Goal: Task Accomplishment & Management: Use online tool/utility

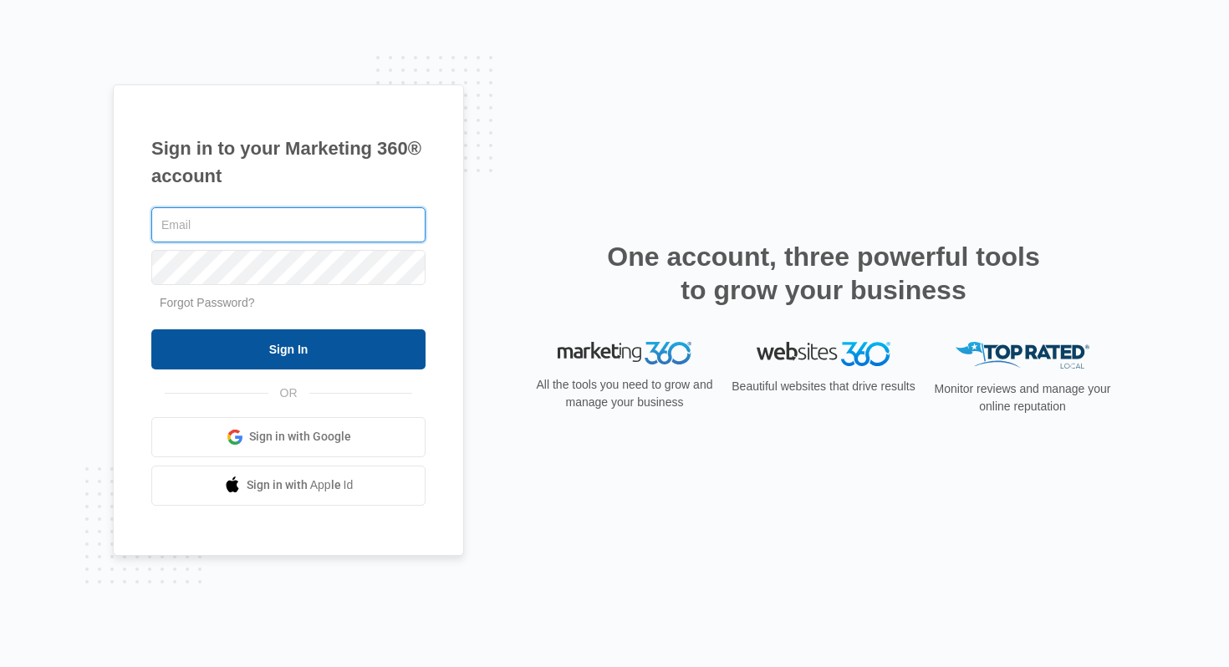
type input "[PERSON_NAME][EMAIL_ADDRESS][DOMAIN_NAME]"
click at [310, 352] on input "Sign In" at bounding box center [288, 349] width 274 height 40
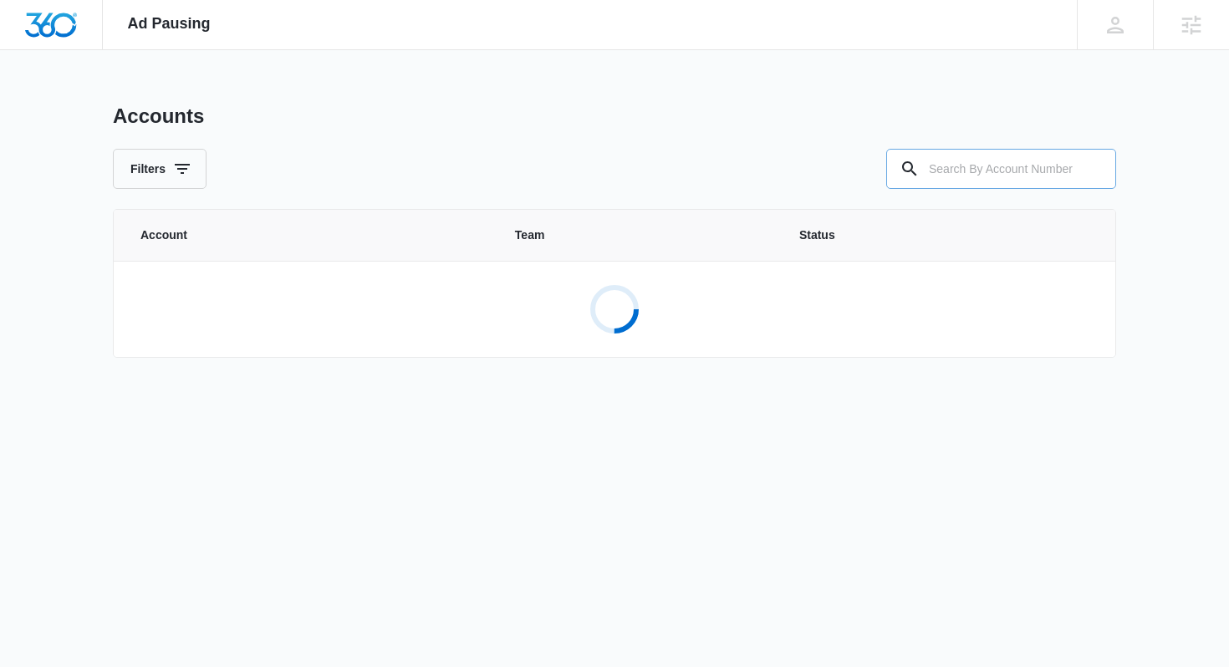
click at [960, 174] on input "text" at bounding box center [1001, 169] width 230 height 40
paste input "M309919"
type input "M309919"
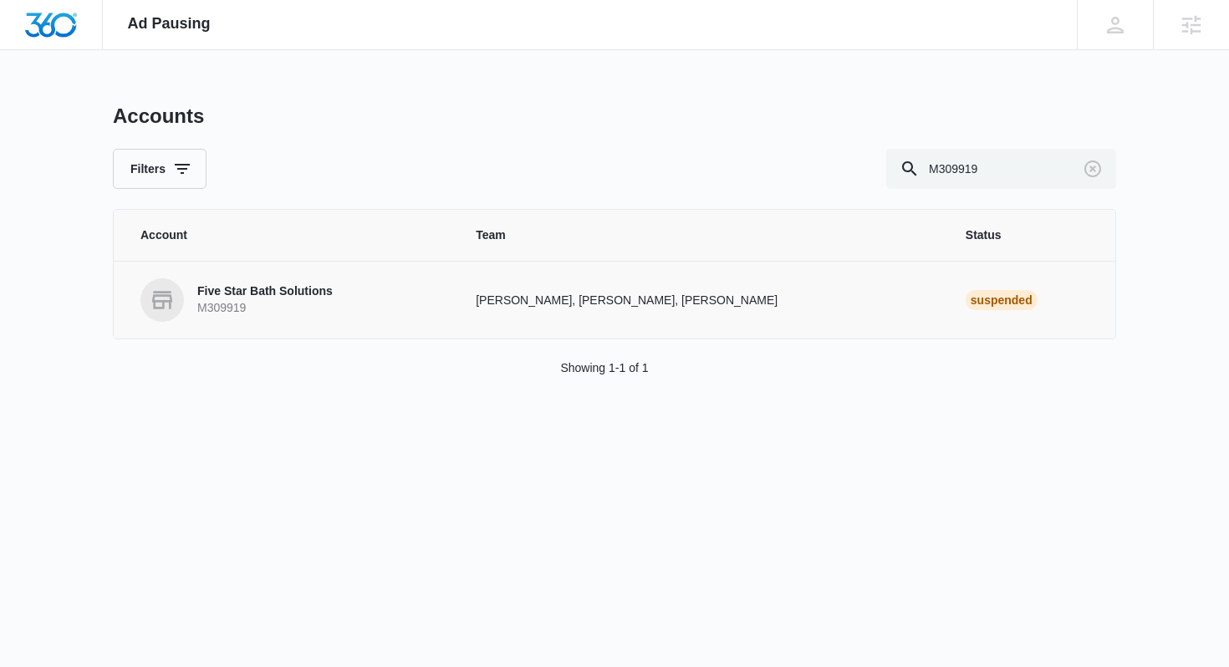
click at [269, 288] on p "Five Star Bath Solutions" at bounding box center [264, 291] width 135 height 17
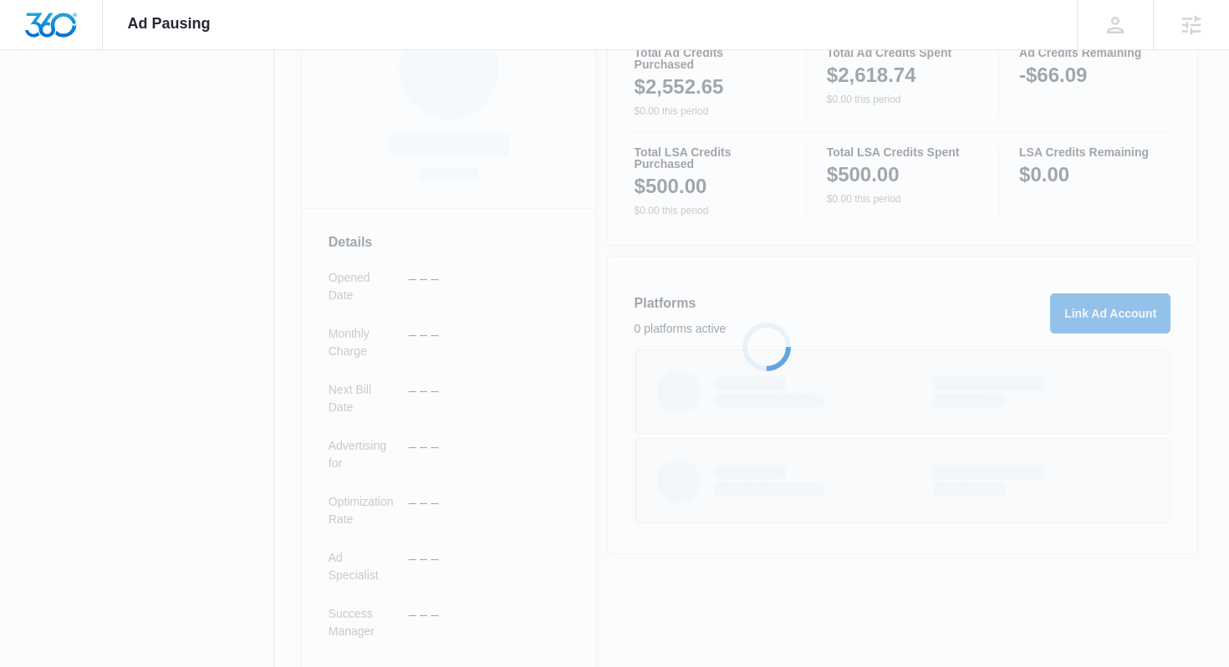
scroll to position [300, 0]
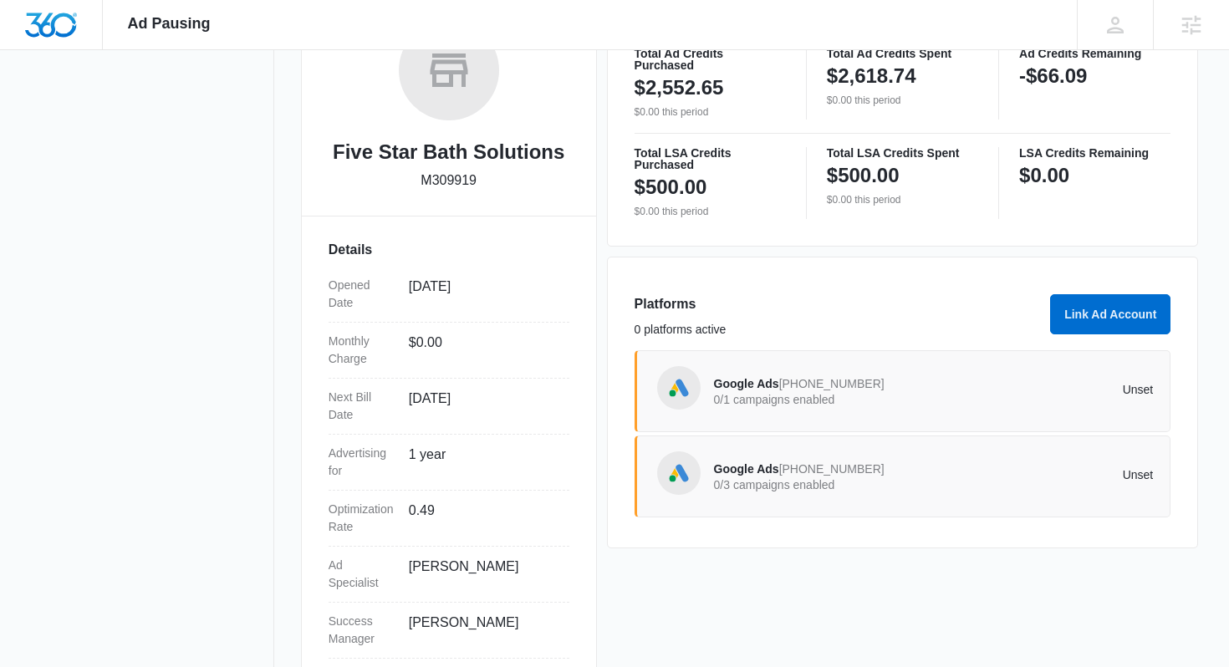
click at [865, 383] on div "Google Ads 601-847-1072 0/1 campaigns enabled" at bounding box center [824, 391] width 220 height 35
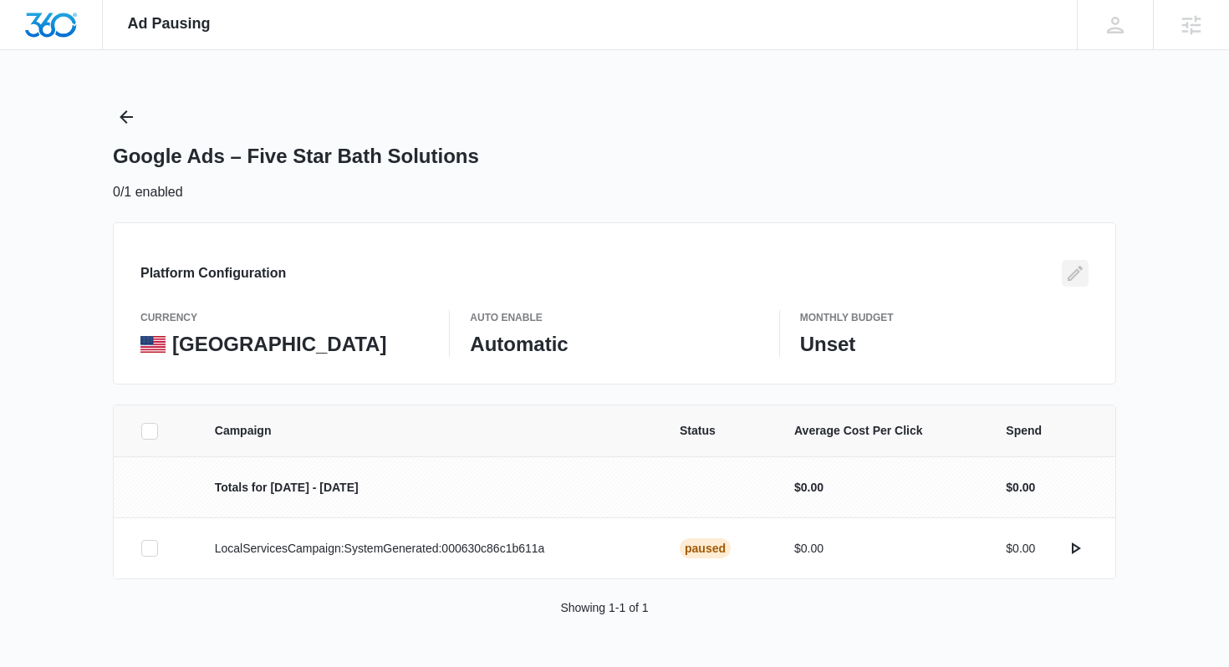
click at [1085, 275] on button "Edit" at bounding box center [1075, 273] width 27 height 27
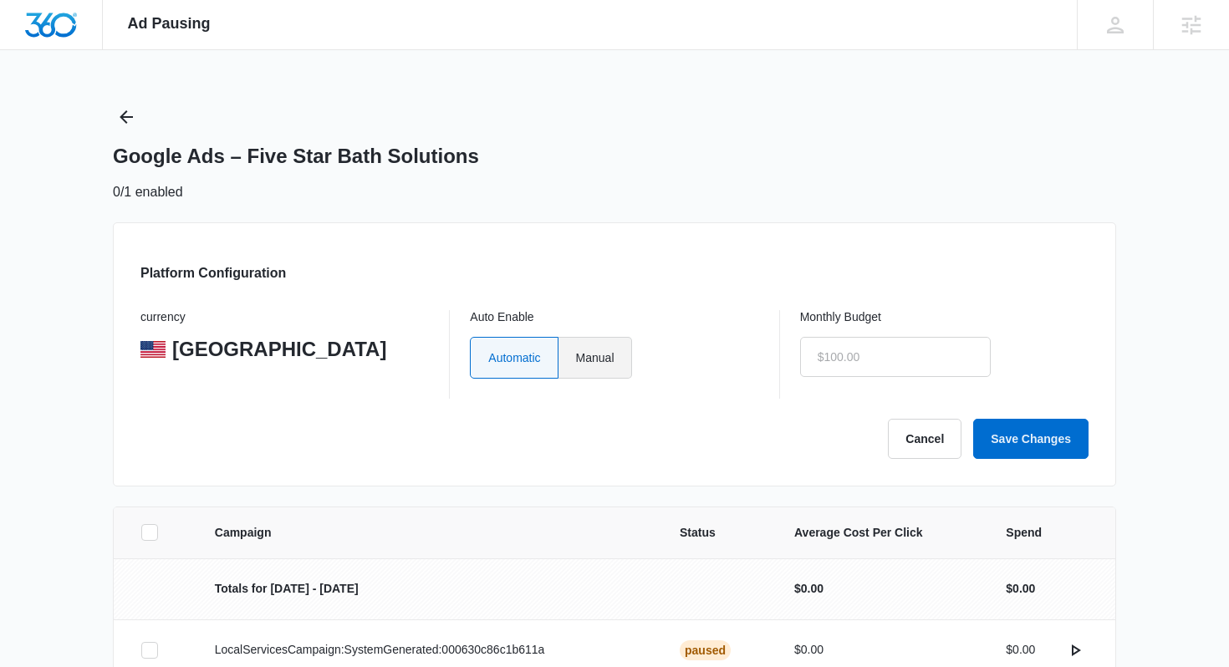
click at [632, 354] on label "Manual" at bounding box center [595, 358] width 74 height 42
click at [576, 357] on input "Manual" at bounding box center [575, 357] width 1 height 1
radio input "true"
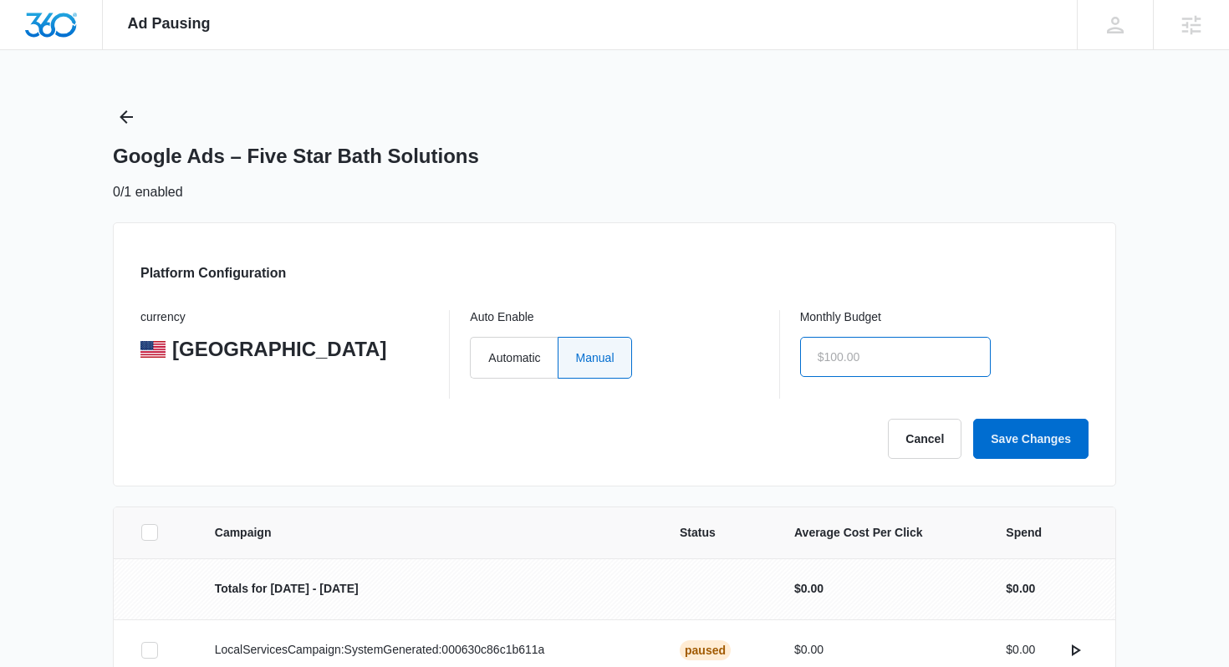
click at [849, 337] on input "text" at bounding box center [895, 357] width 191 height 40
type input "$0.00"
click at [1017, 429] on button "Save Changes" at bounding box center [1030, 439] width 115 height 40
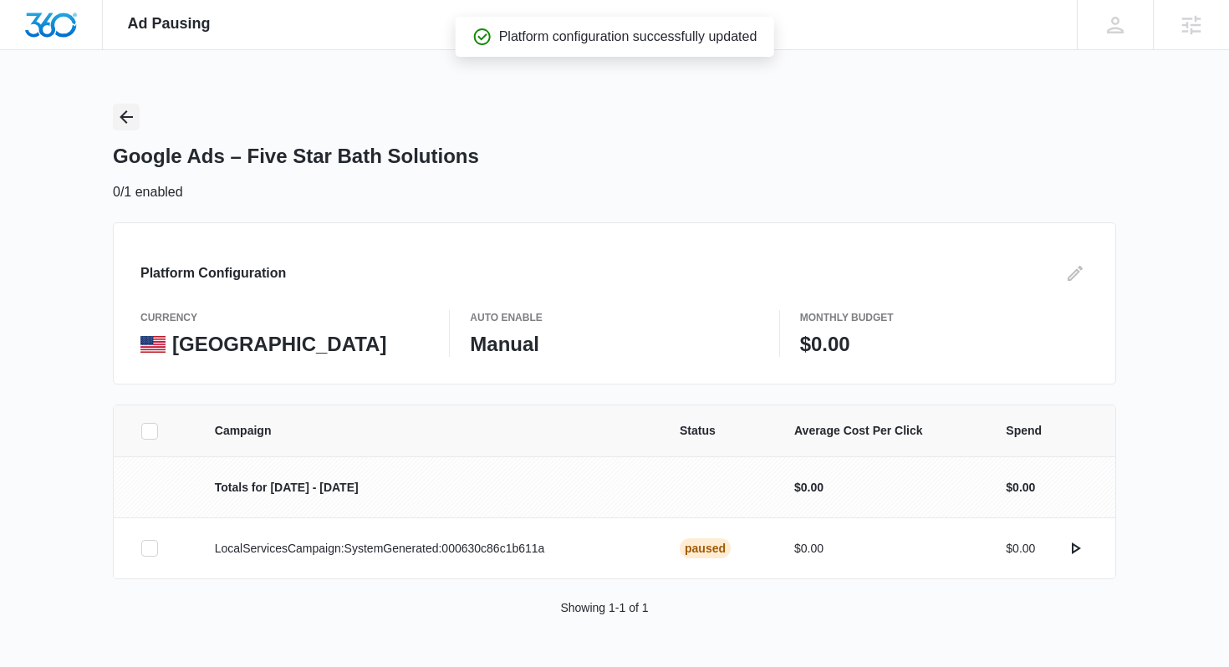
click at [117, 110] on icon "Back" at bounding box center [126, 117] width 20 height 20
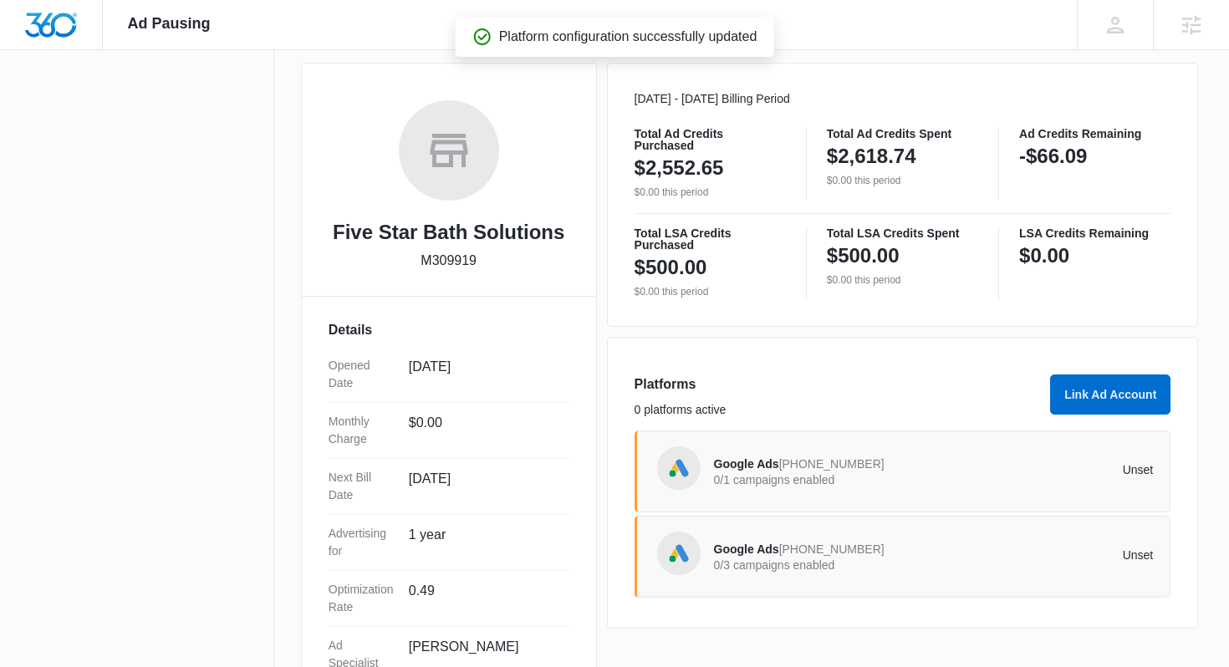
scroll to position [248, 0]
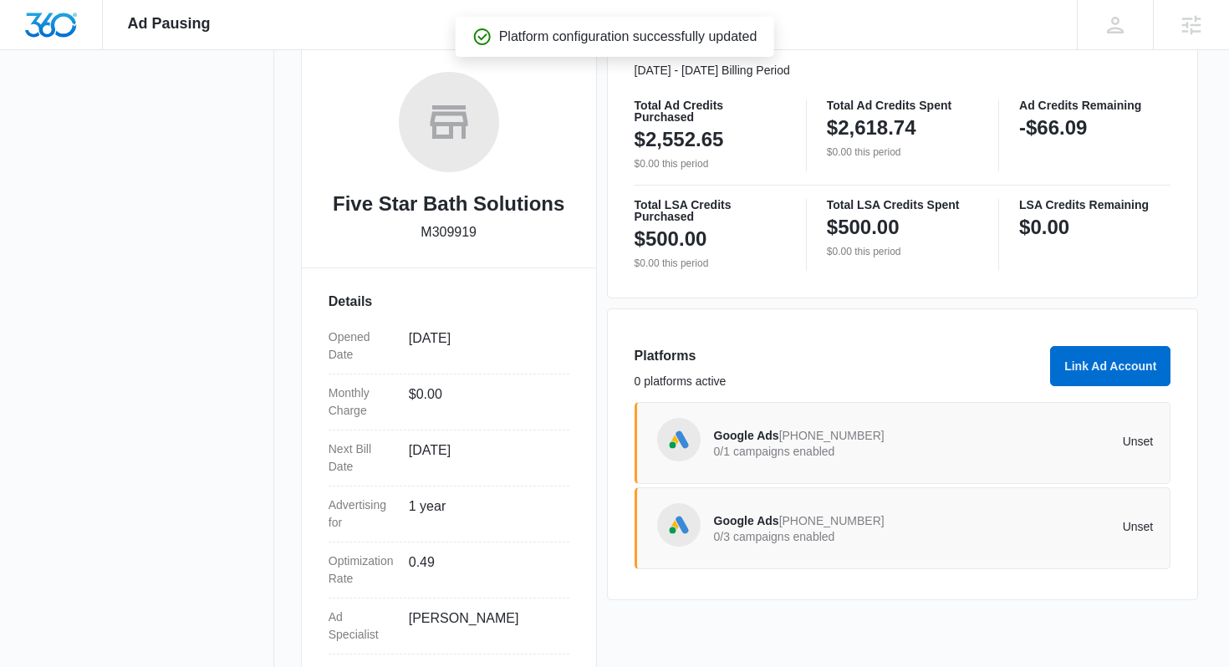
click at [772, 538] on p "0/3 campaigns enabled" at bounding box center [824, 537] width 220 height 12
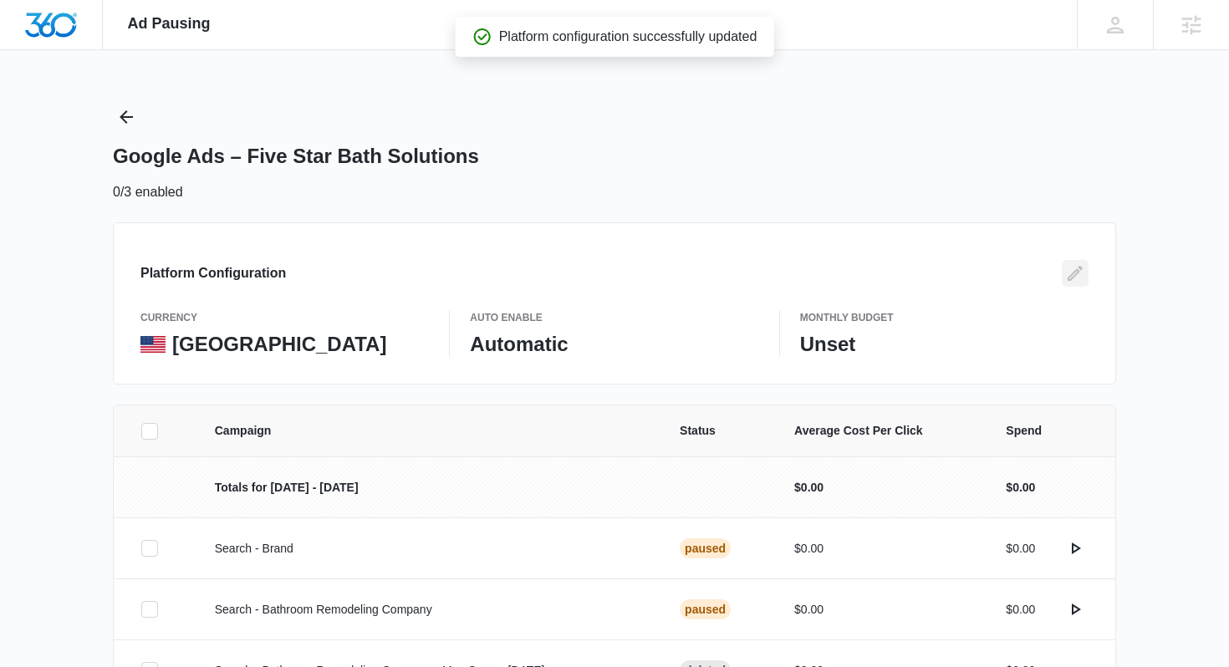
click at [1083, 278] on icon "Edit" at bounding box center [1075, 273] width 20 height 20
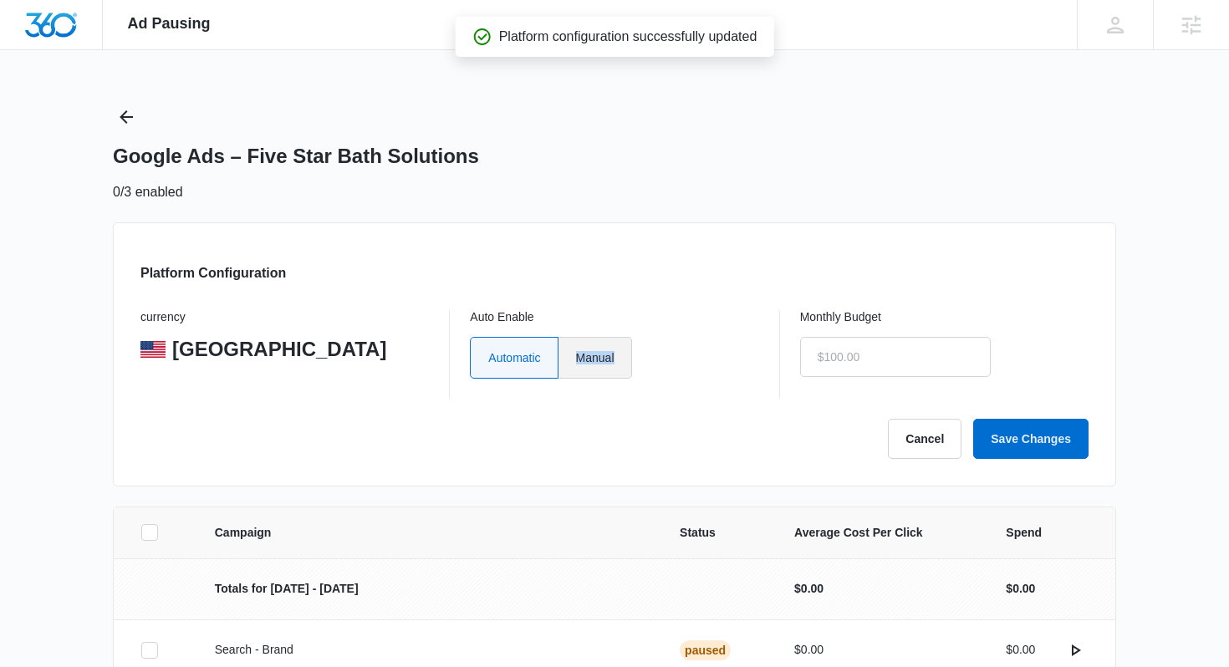
click at [619, 357] on label "Manual" at bounding box center [595, 358] width 74 height 42
click at [836, 343] on input "text" at bounding box center [895, 357] width 191 height 40
type input "$0.00"
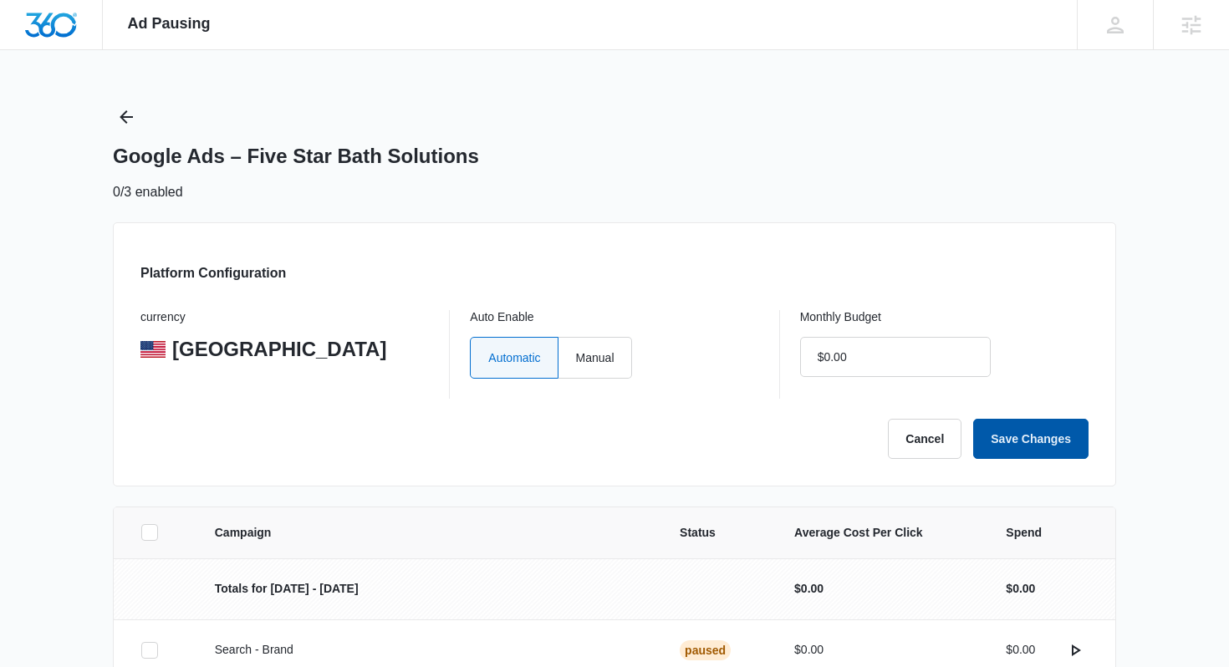
click at [1017, 431] on button "Save Changes" at bounding box center [1030, 439] width 115 height 40
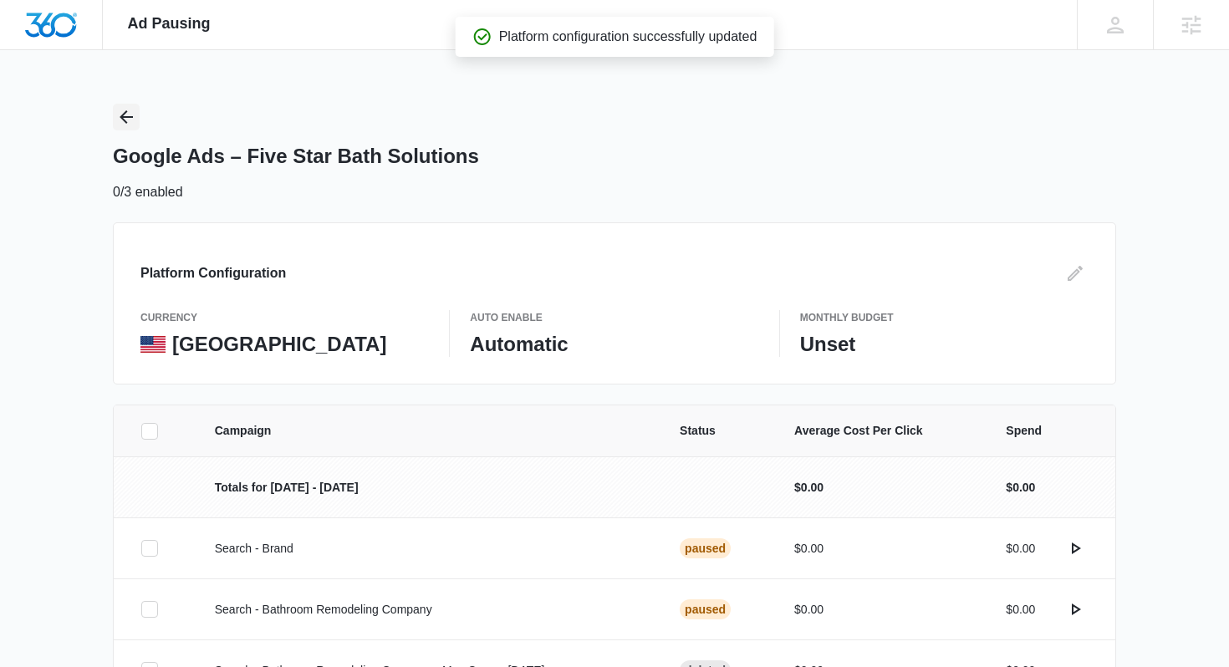
click at [120, 112] on icon "Back" at bounding box center [126, 117] width 20 height 20
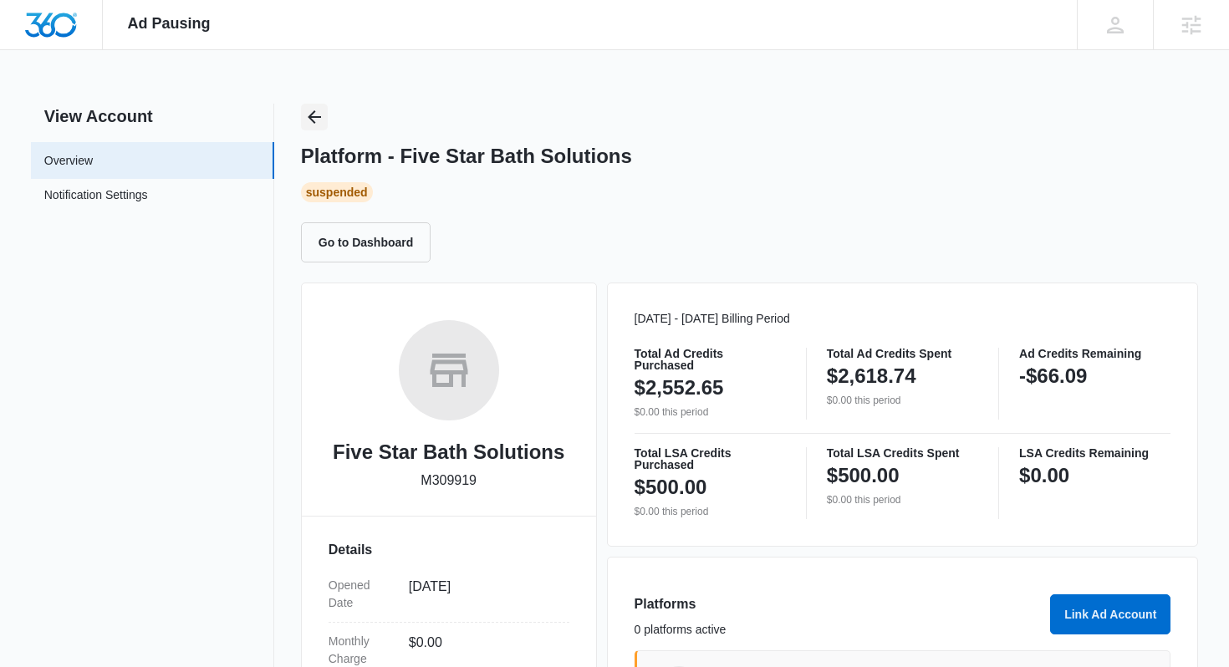
click at [313, 125] on icon "Back" at bounding box center [314, 117] width 20 height 20
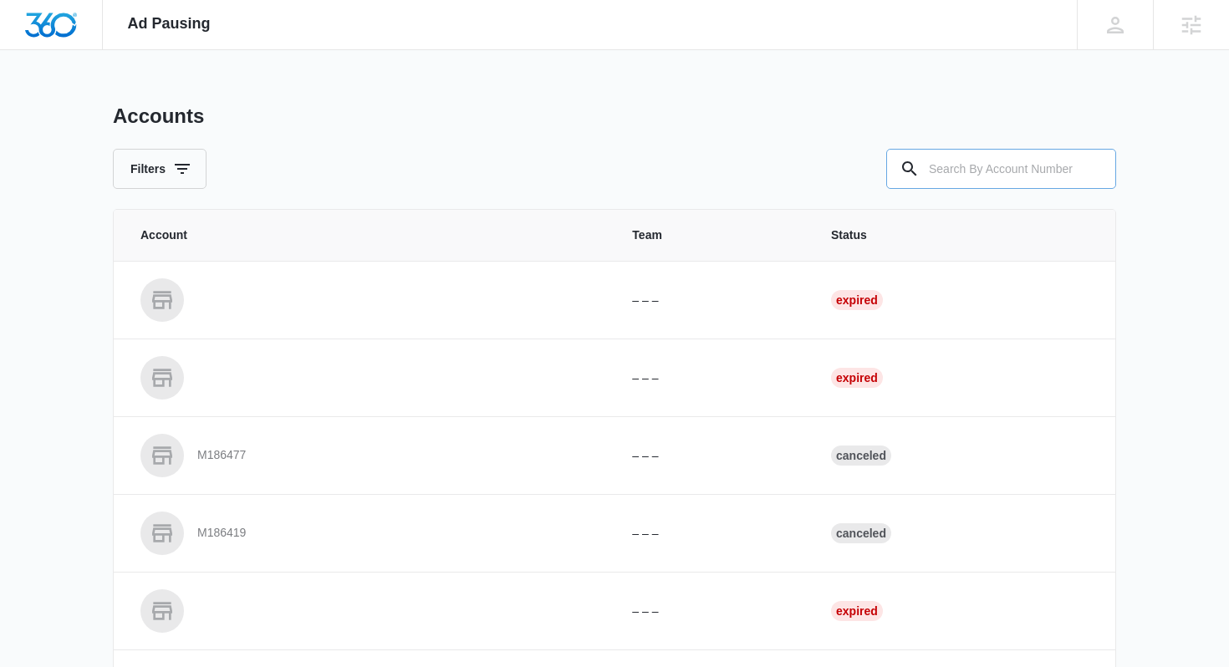
click at [966, 159] on input "text" at bounding box center [1001, 169] width 230 height 40
paste input "M324895"
type input "M324895"
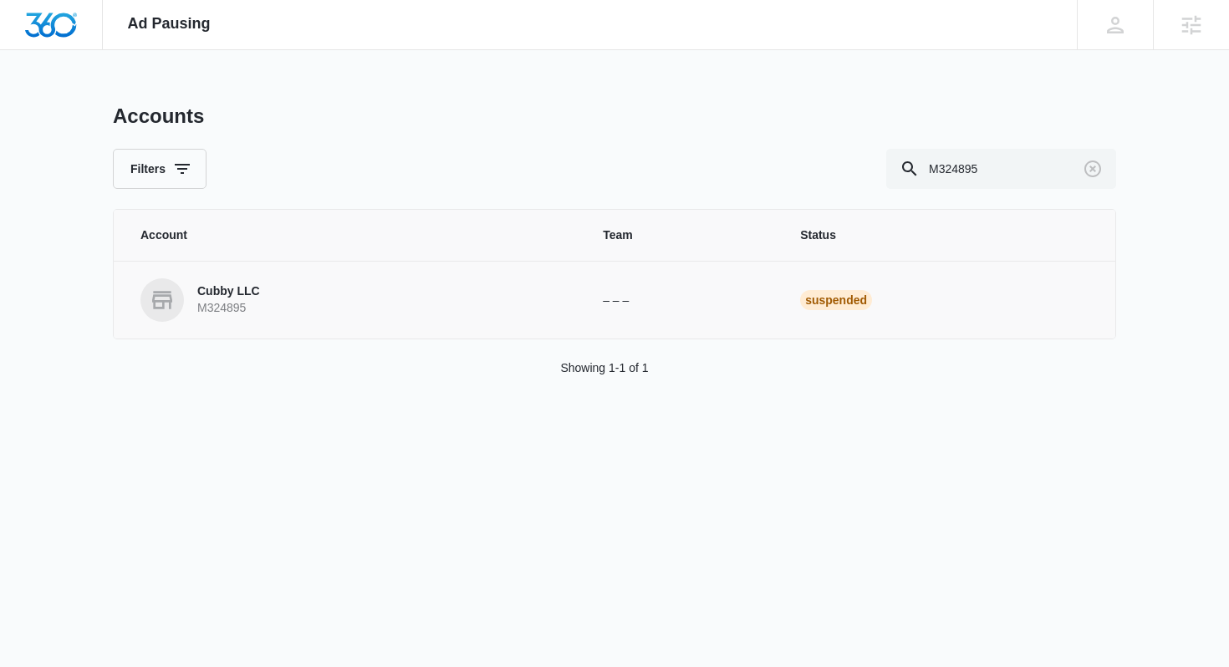
click at [243, 298] on p "Cubby LLC" at bounding box center [228, 291] width 63 height 17
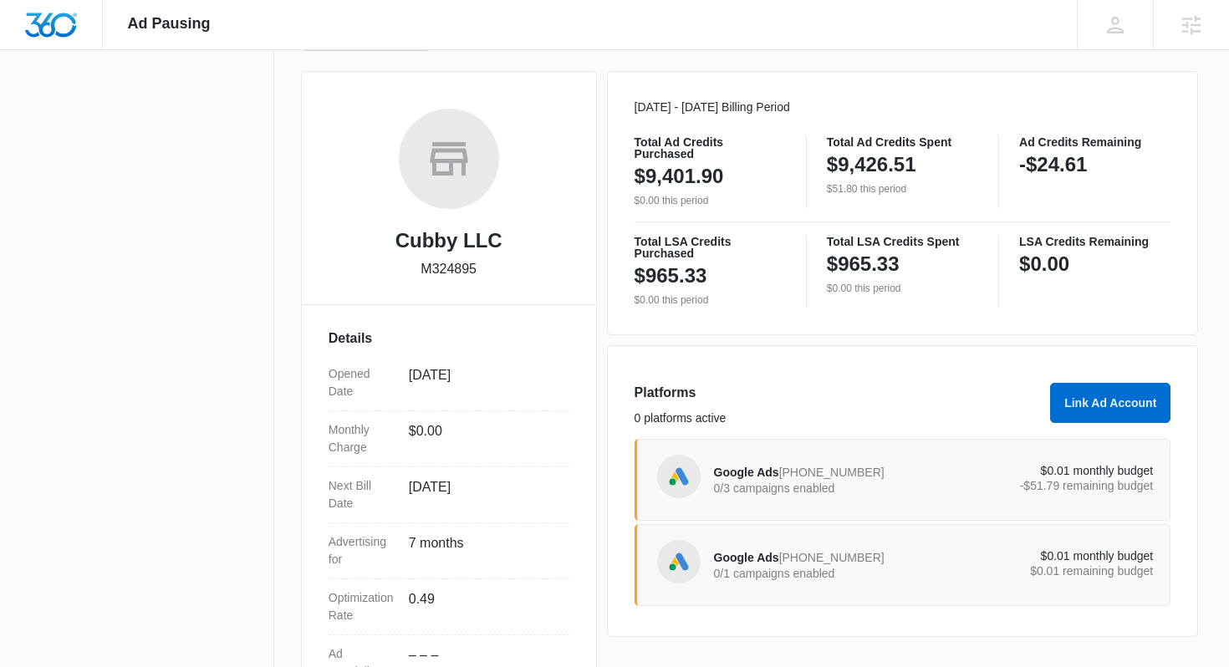
scroll to position [319, 0]
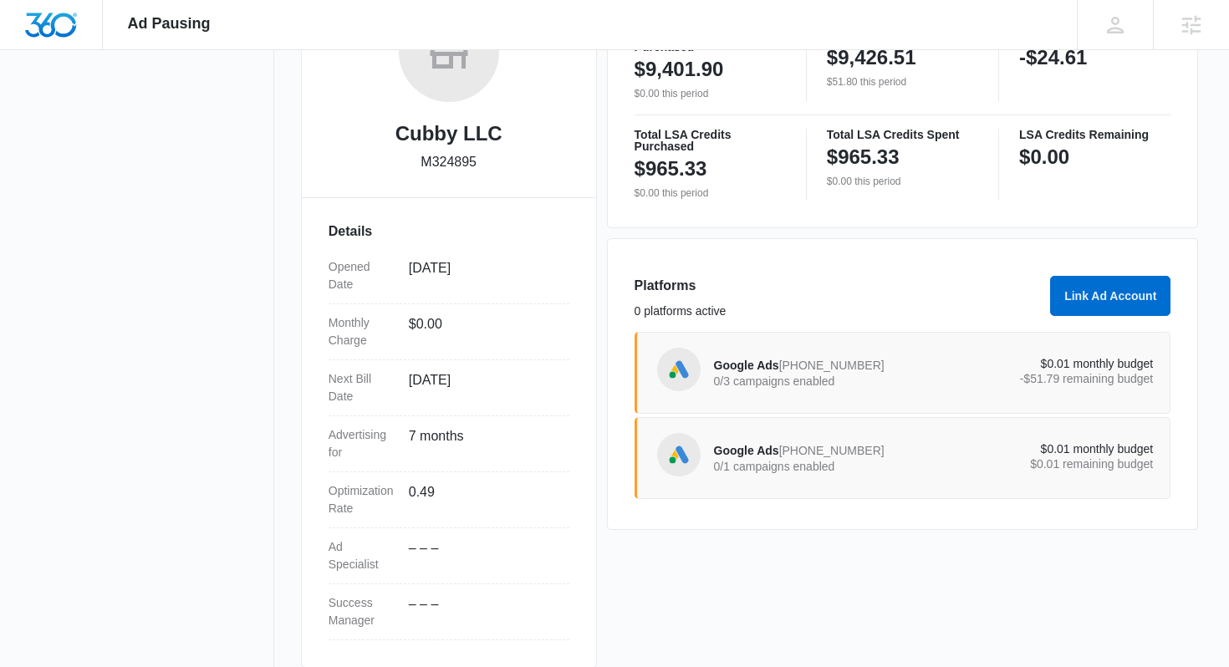
click at [865, 469] on p "0/1 campaigns enabled" at bounding box center [824, 467] width 220 height 12
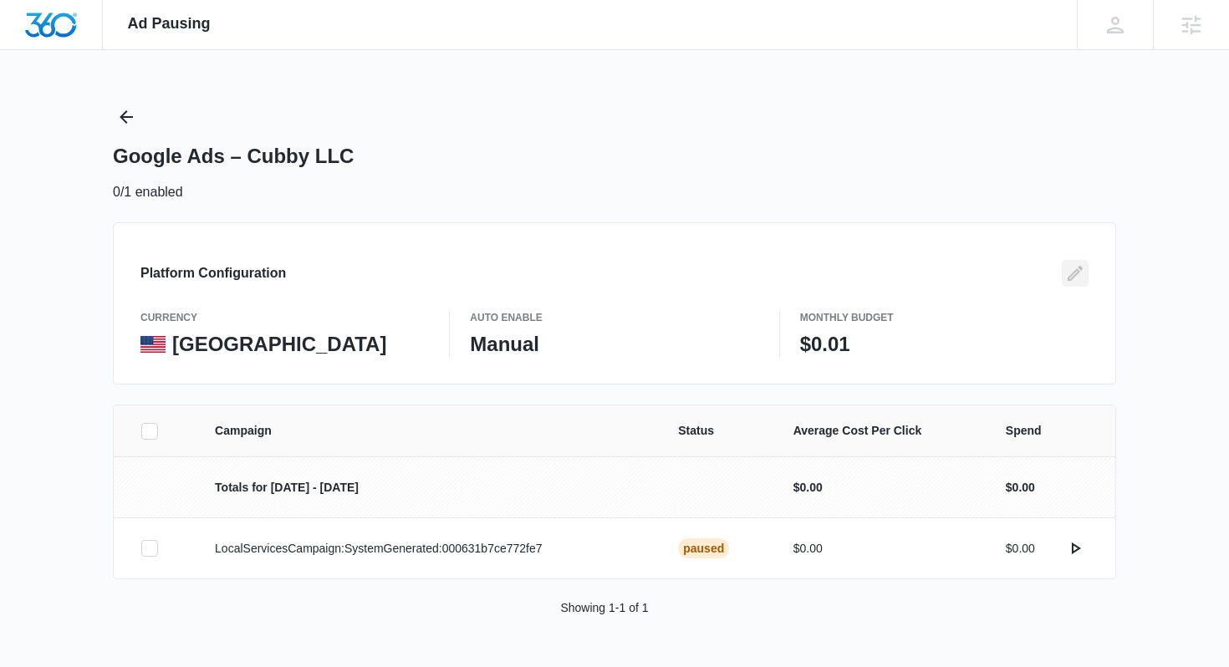
click at [1081, 267] on icon "Edit" at bounding box center [1075, 273] width 15 height 15
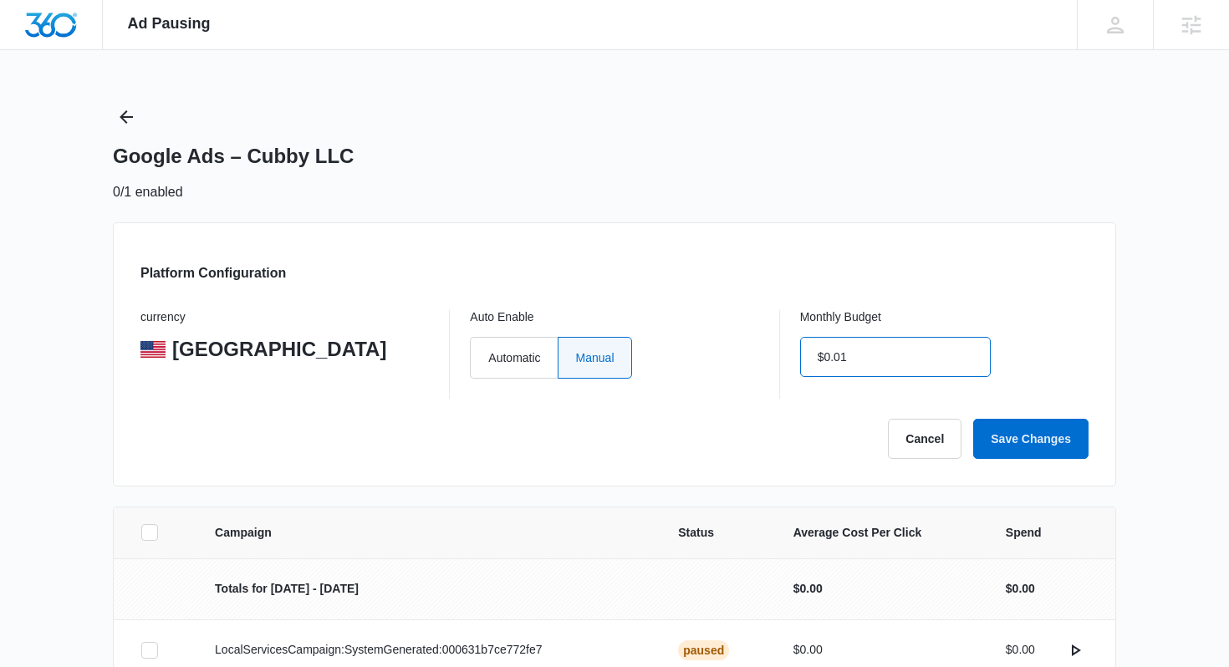
click at [943, 339] on input "$0.01" at bounding box center [895, 357] width 191 height 40
type input "$0.00"
click at [1026, 449] on button "Save Changes" at bounding box center [1030, 439] width 115 height 40
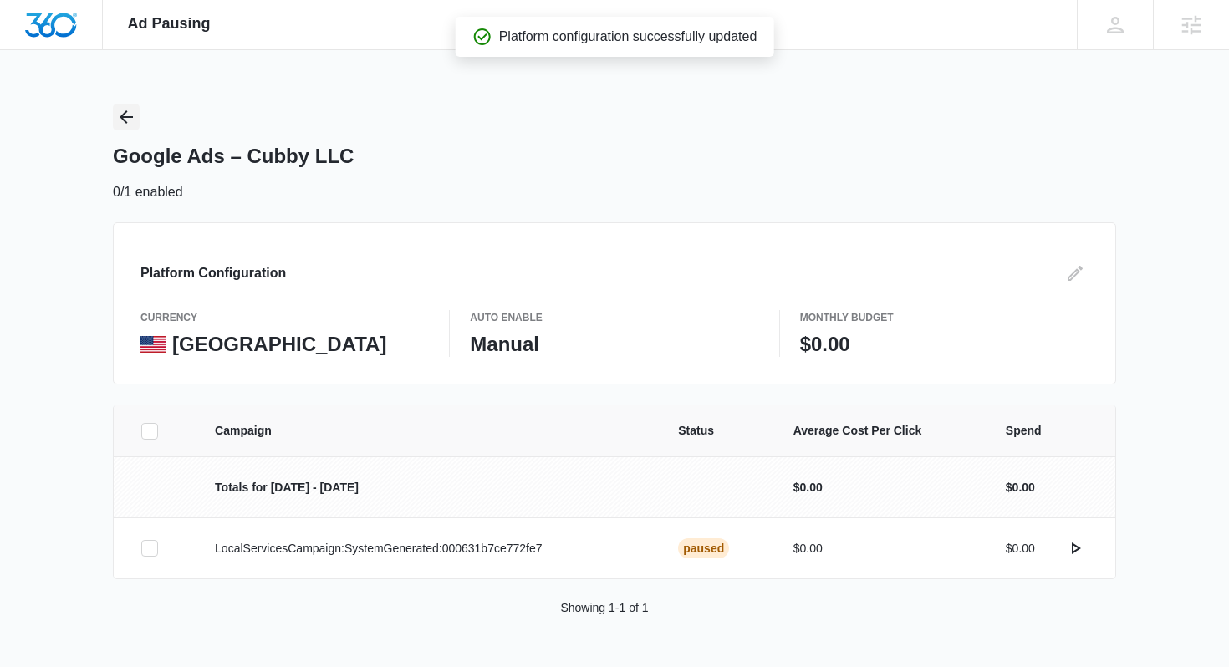
click at [120, 114] on icon "Back" at bounding box center [126, 117] width 20 height 20
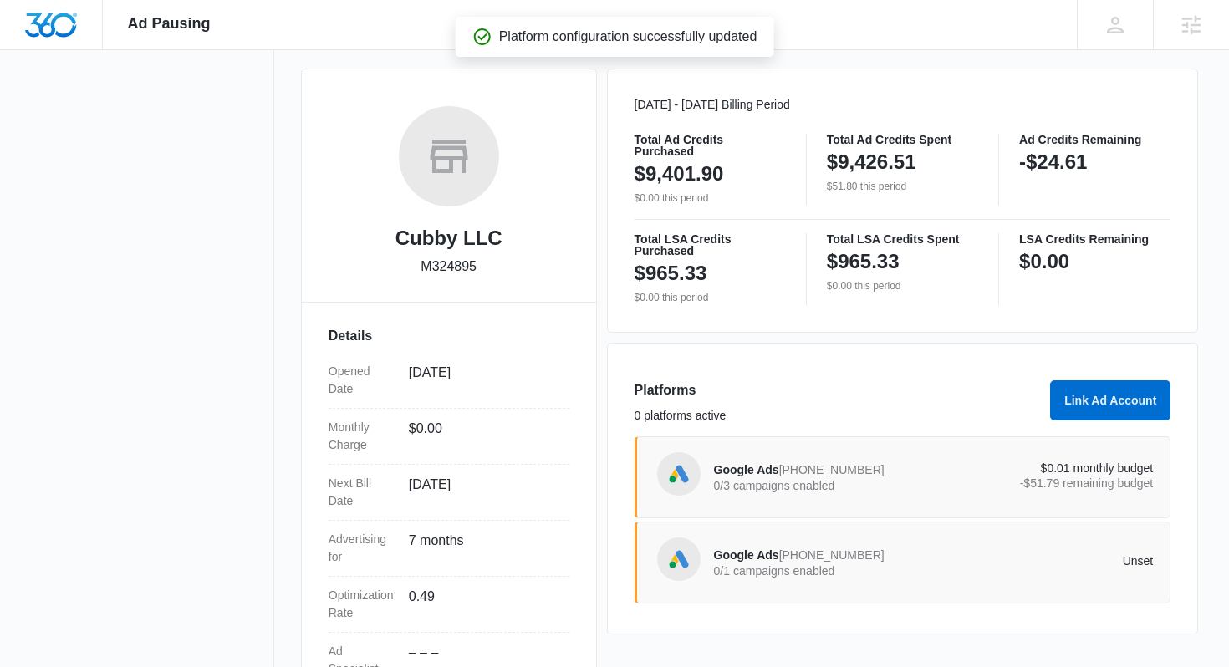
scroll to position [262, 0]
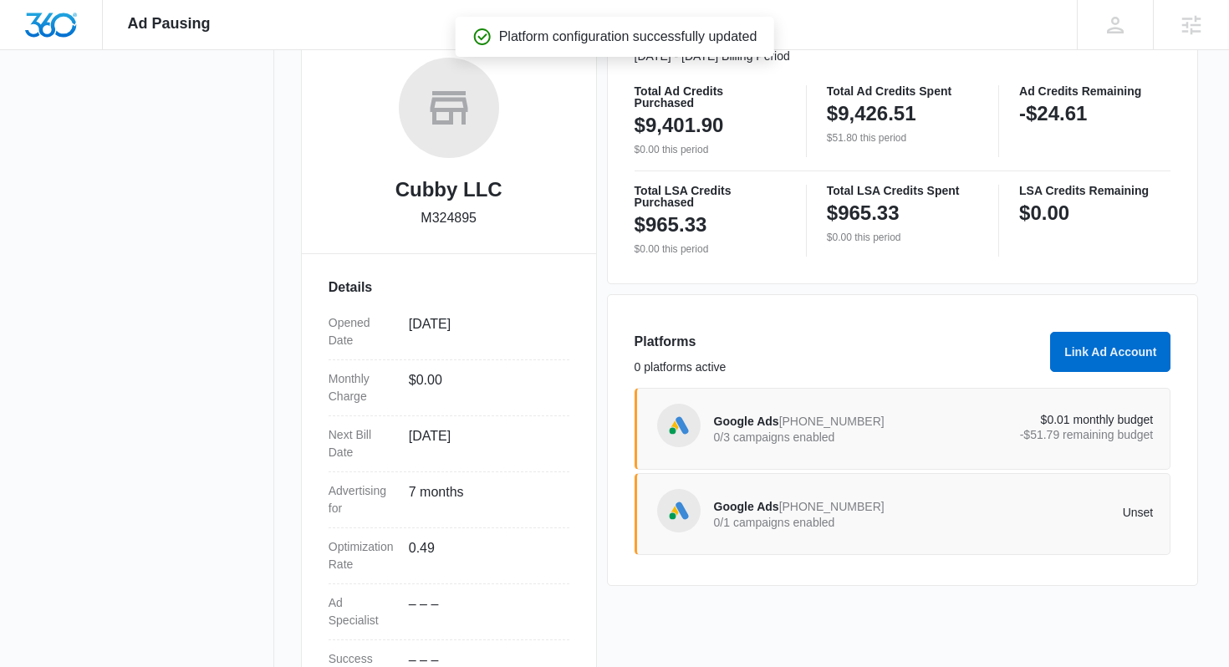
click at [828, 445] on div "Google Ads 993-798-7329 0/3 campaigns enabled" at bounding box center [824, 428] width 220 height 35
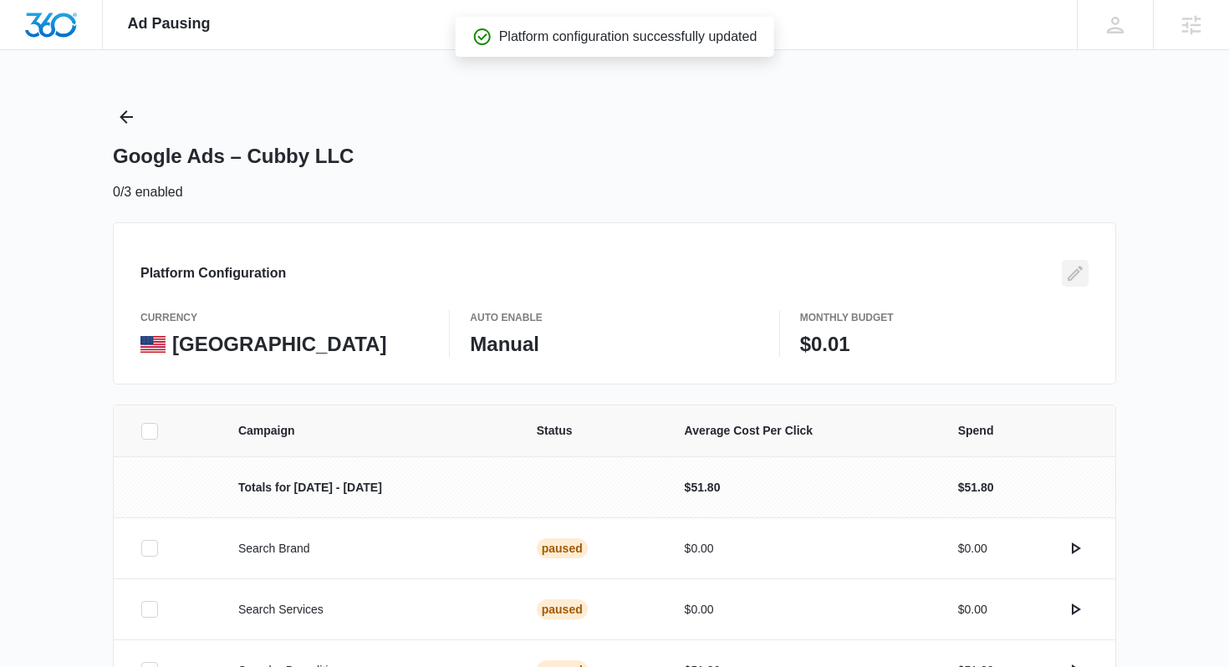
click at [1073, 272] on icon "Edit" at bounding box center [1075, 273] width 15 height 15
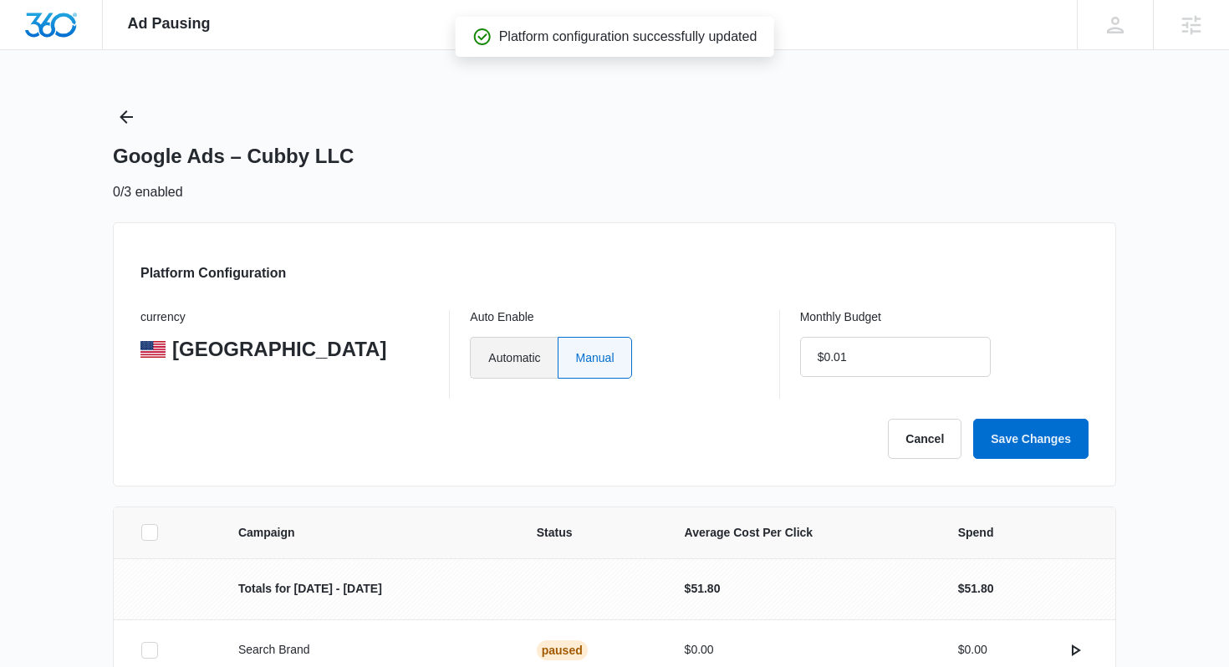
click at [522, 359] on label "Automatic" at bounding box center [513, 358] width 87 height 42
click at [488, 358] on input "Automatic" at bounding box center [487, 357] width 1 height 1
radio input "true"
type input "$0.00"
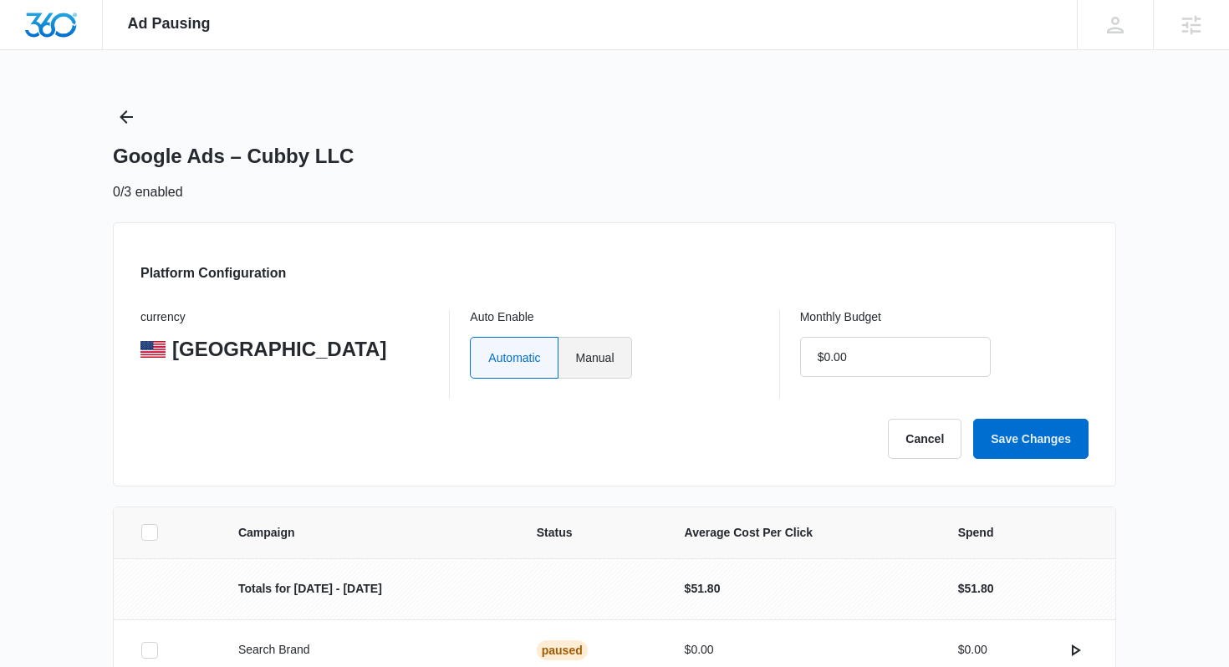
click at [604, 362] on label "Manual" at bounding box center [595, 358] width 74 height 42
click at [576, 358] on input "Manual" at bounding box center [575, 357] width 1 height 1
radio input "true"
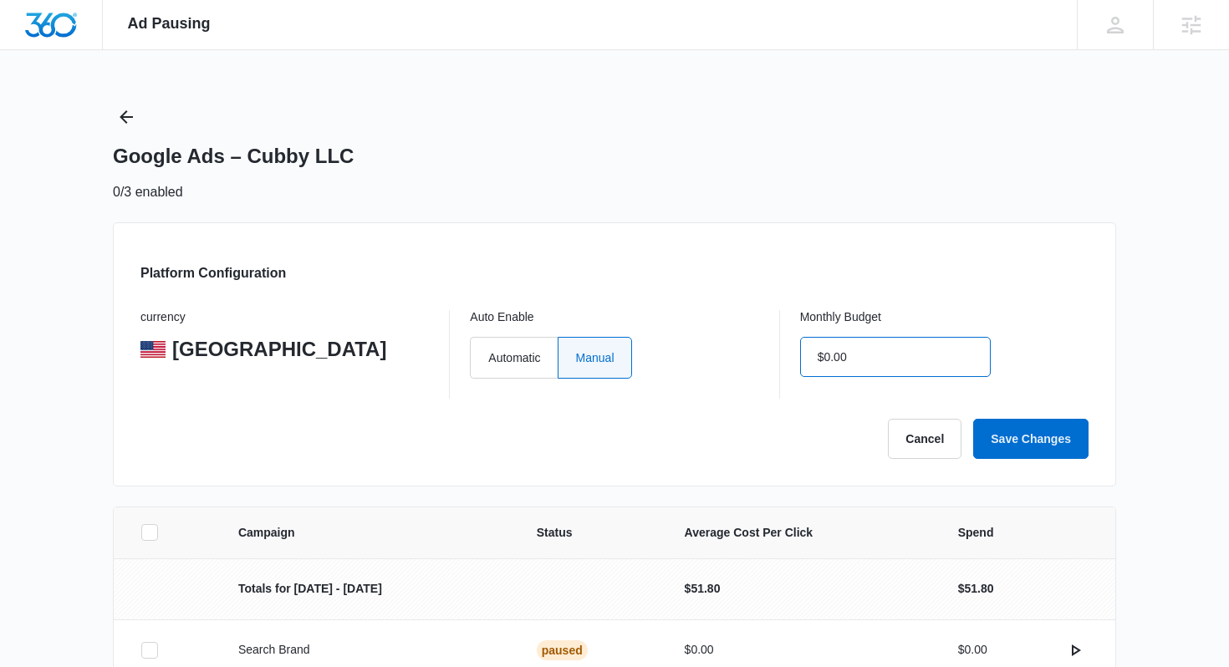
drag, startPoint x: 857, startPoint y: 357, endPoint x: 800, endPoint y: 356, distance: 56.9
click at [800, 356] on input "$0.00" at bounding box center [895, 357] width 191 height 40
type input "$0.00"
click at [1075, 435] on button "Save Changes" at bounding box center [1030, 439] width 115 height 40
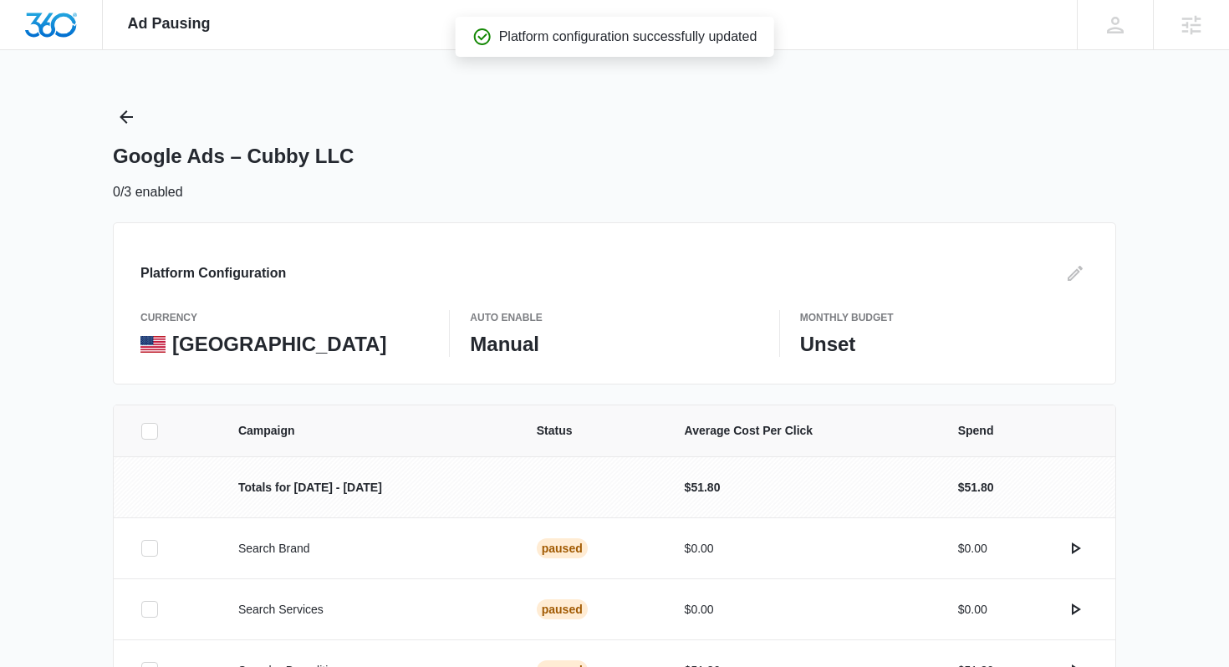
click at [112, 119] on div "Ad Pausing Apps Reputation CRM Email Social Content Ads Intelligence Files Bran…" at bounding box center [614, 333] width 1229 height 667
click at [126, 118] on icon "Back" at bounding box center [126, 117] width 20 height 20
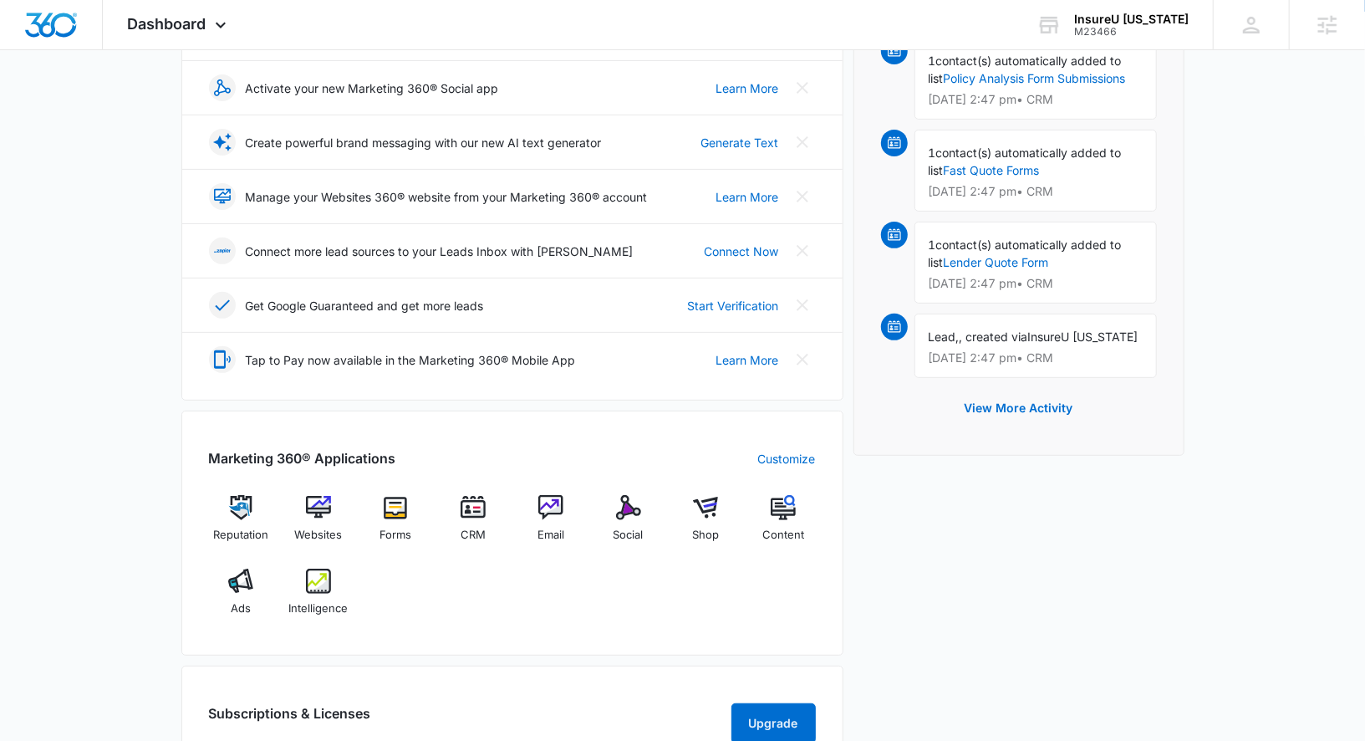
scroll to position [324, 0]
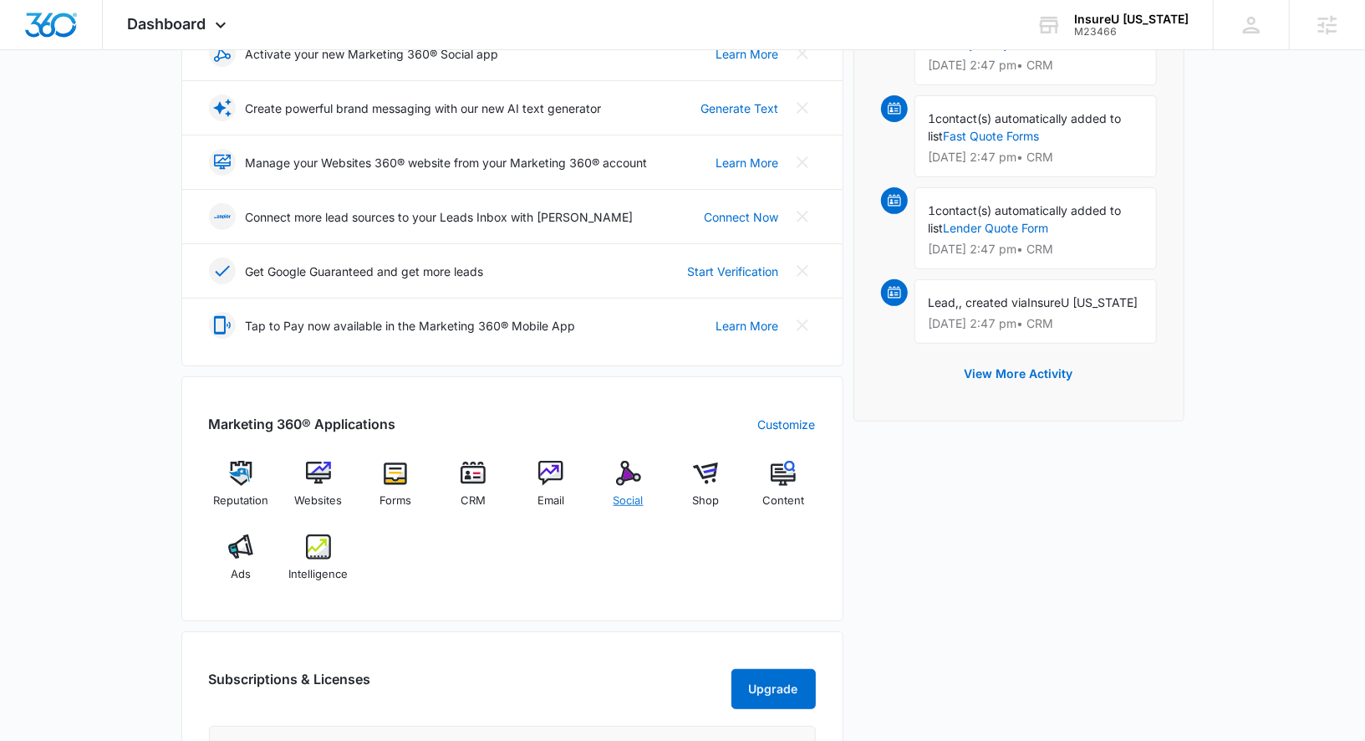
click at [632, 471] on img at bounding box center [628, 473] width 25 height 25
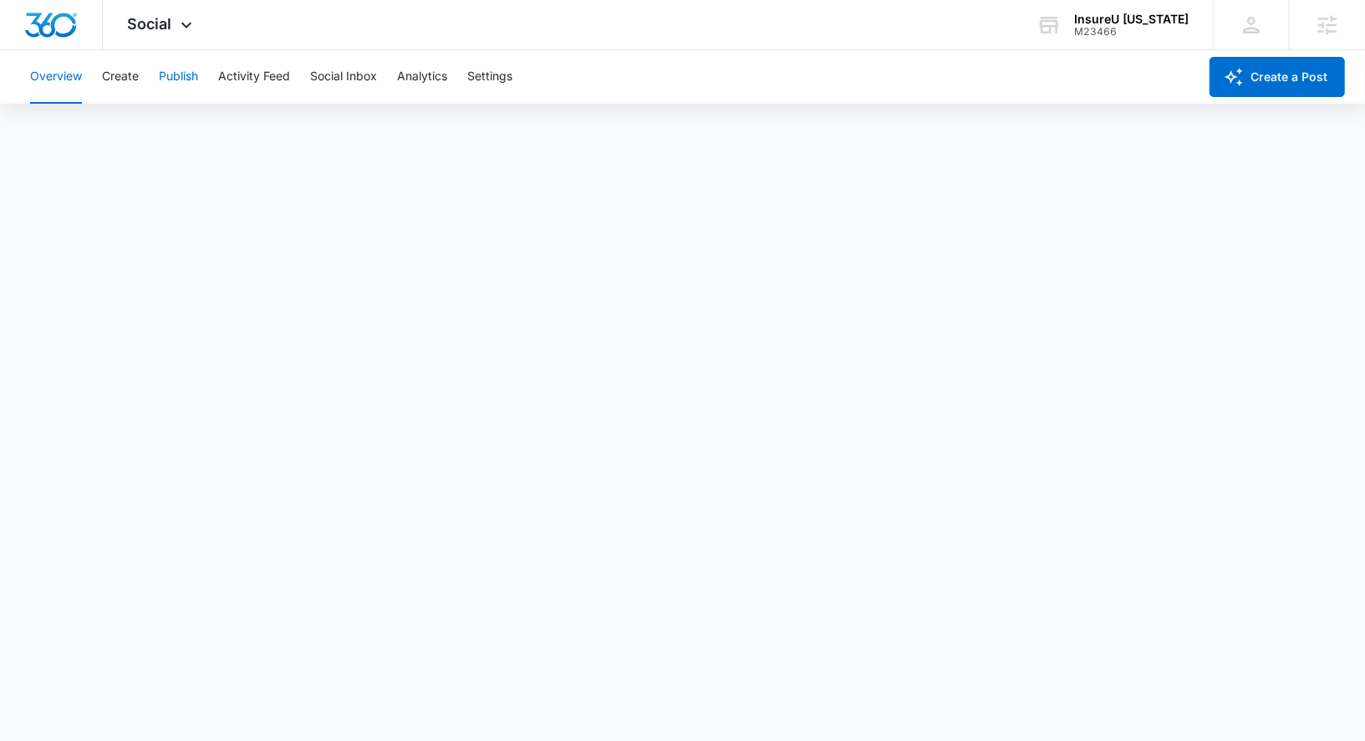
click at [180, 76] on button "Publish" at bounding box center [178, 77] width 39 height 54
click at [124, 124] on button "Schedules" at bounding box center [127, 127] width 57 height 47
click at [67, 121] on button "Calendar" at bounding box center [54, 127] width 49 height 47
click at [991, 55] on div "Overview Create Publish Activity Feed Social Inbox Analytics Settings" at bounding box center [609, 77] width 1178 height 54
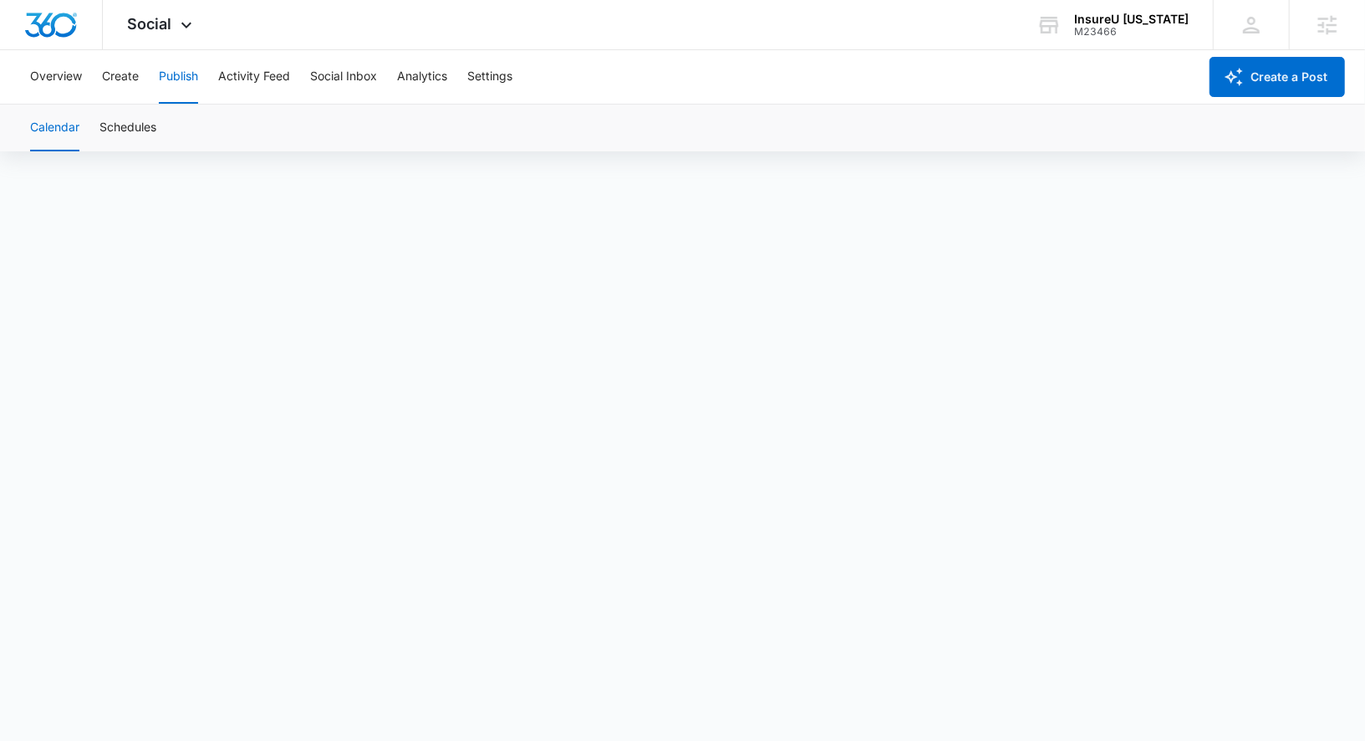
scroll to position [12, 0]
click at [130, 81] on button "Create" at bounding box center [120, 77] width 37 height 54
click at [165, 138] on button "Approvals" at bounding box center [163, 127] width 56 height 47
